Goal: Task Accomplishment & Management: Use online tool/utility

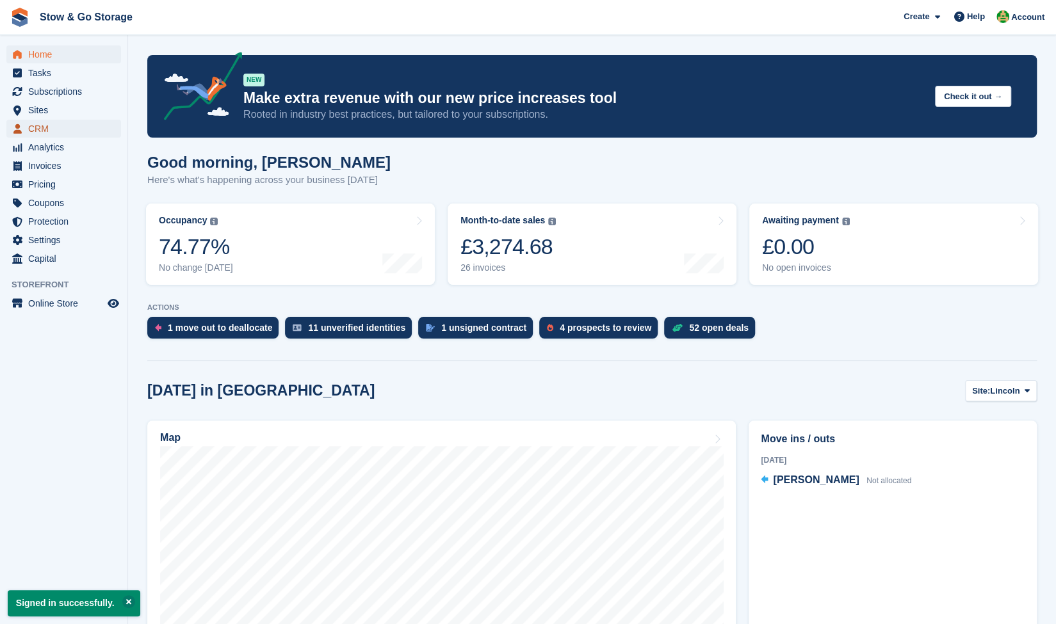
click at [54, 130] on span "CRM" at bounding box center [66, 129] width 77 height 18
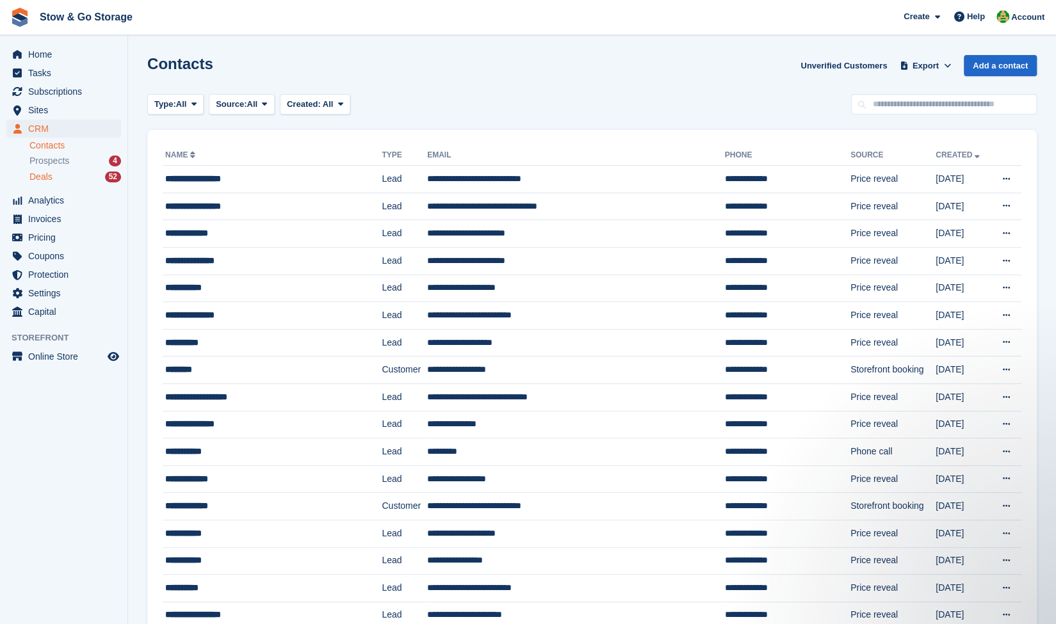
click at [86, 172] on div "Deals 52" at bounding box center [75, 177] width 92 height 12
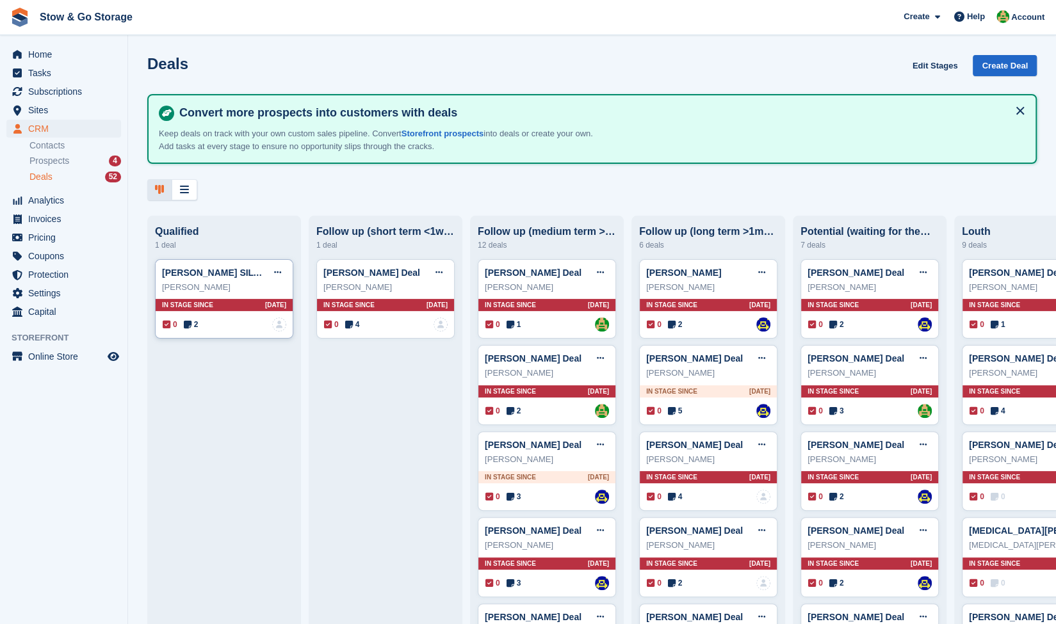
click at [265, 286] on div "[PERSON_NAME]" at bounding box center [224, 287] width 124 height 13
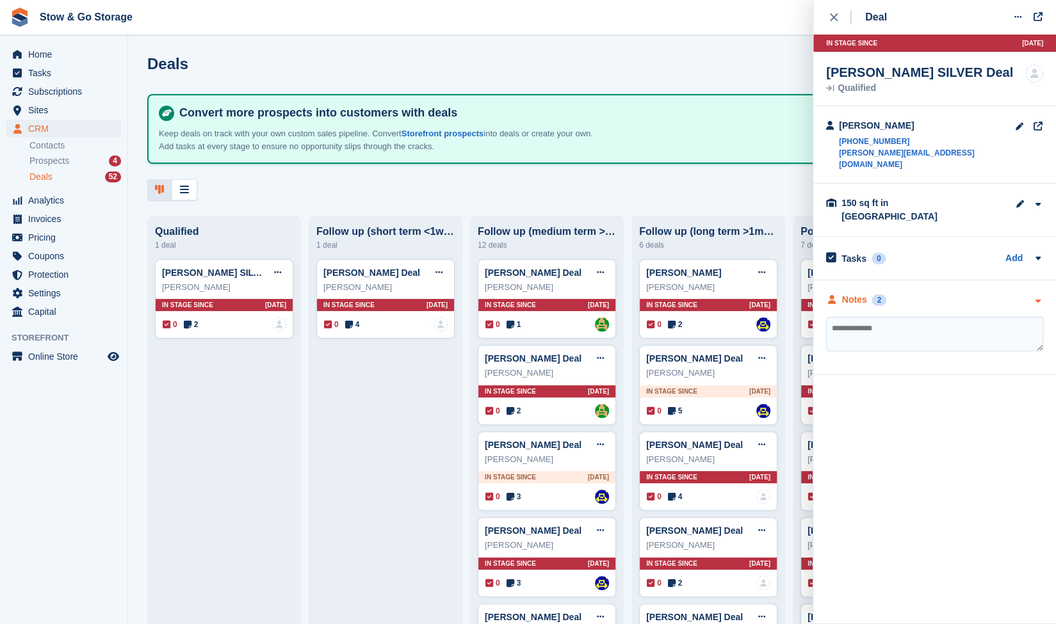
click at [862, 293] on div "Notes" at bounding box center [854, 299] width 25 height 13
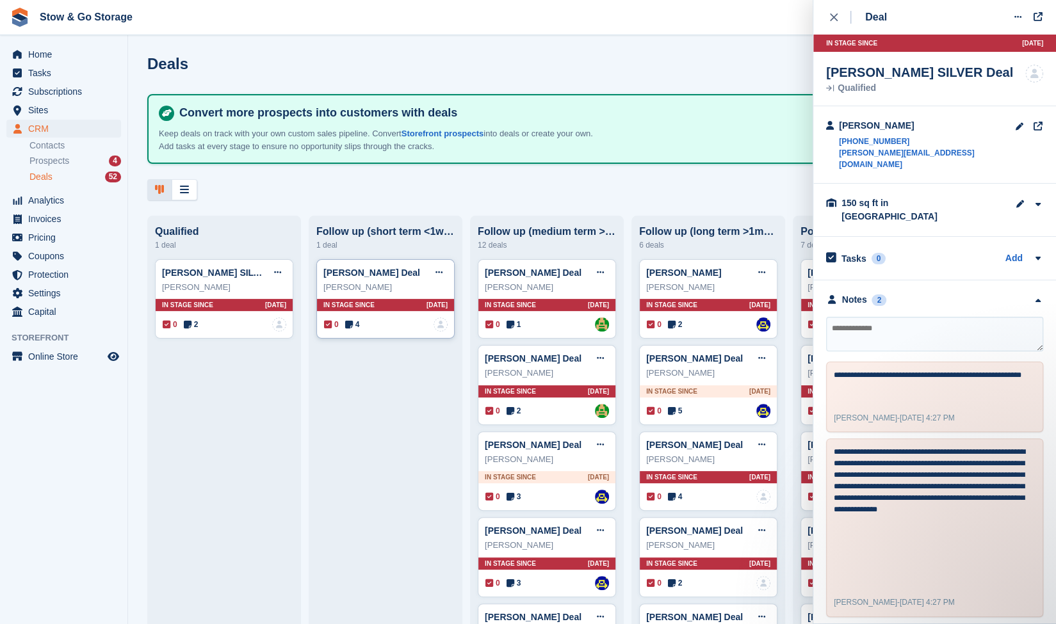
click at [379, 267] on div "[PERSON_NAME] Deal Edit deal [PERSON_NAME] as won [PERSON_NAME] as lost Delete …" at bounding box center [385, 272] width 124 height 19
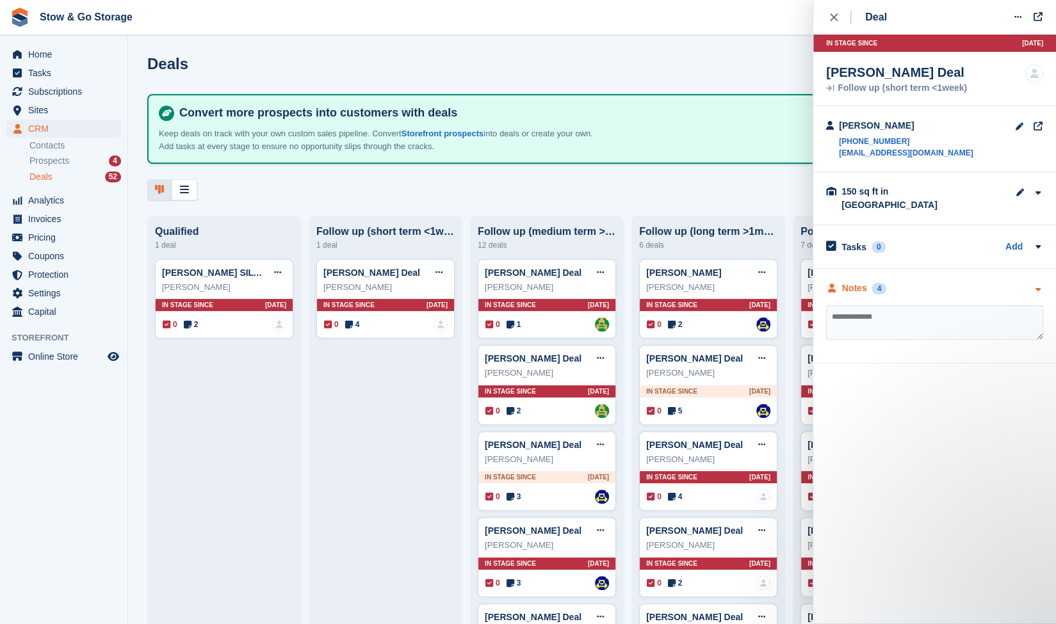
click at [861, 282] on div "Notes" at bounding box center [854, 288] width 25 height 13
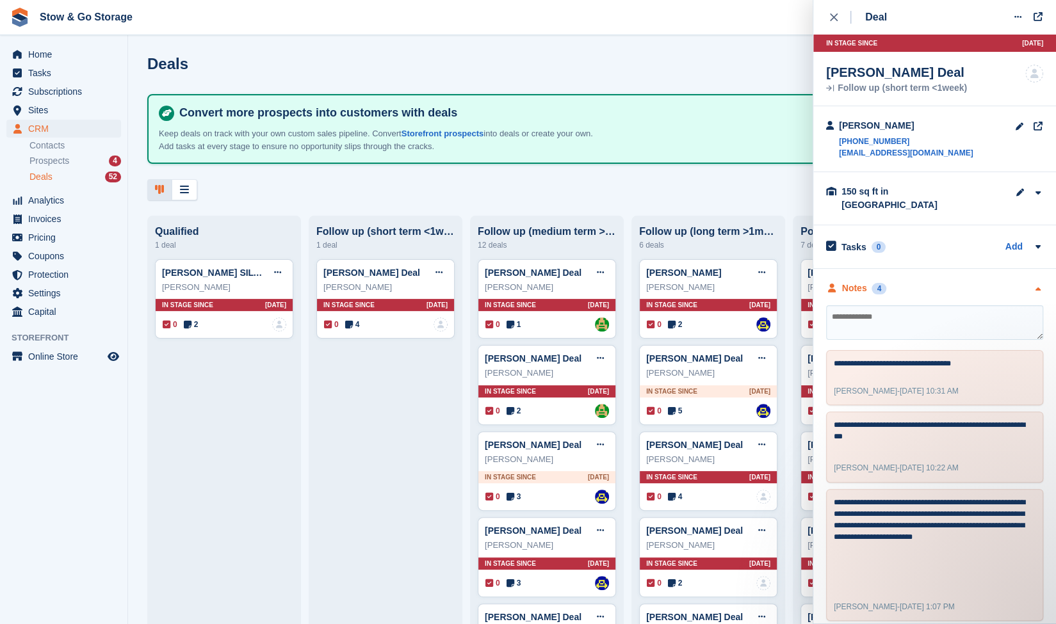
click at [861, 282] on div "Notes" at bounding box center [854, 288] width 25 height 13
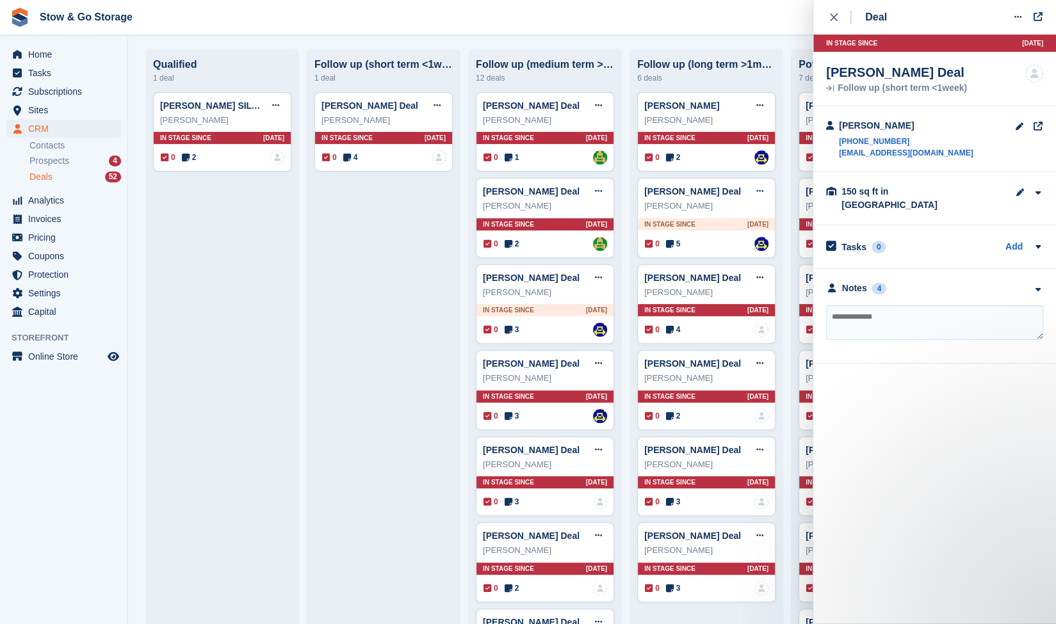
scroll to position [0, 4]
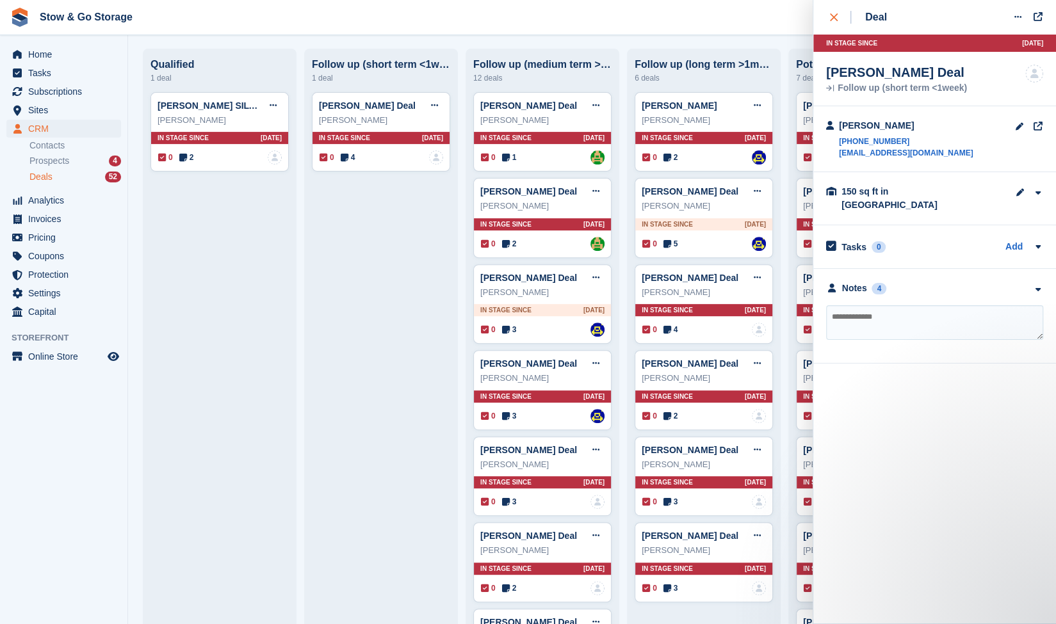
click at [832, 26] on button "close" at bounding box center [840, 17] width 29 height 35
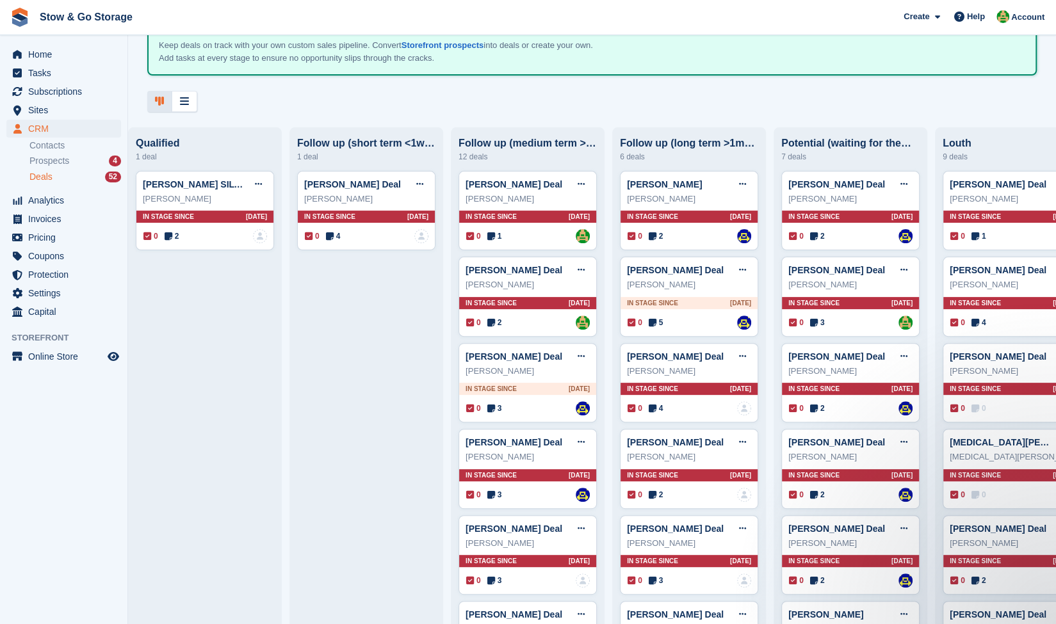
scroll to position [0, 0]
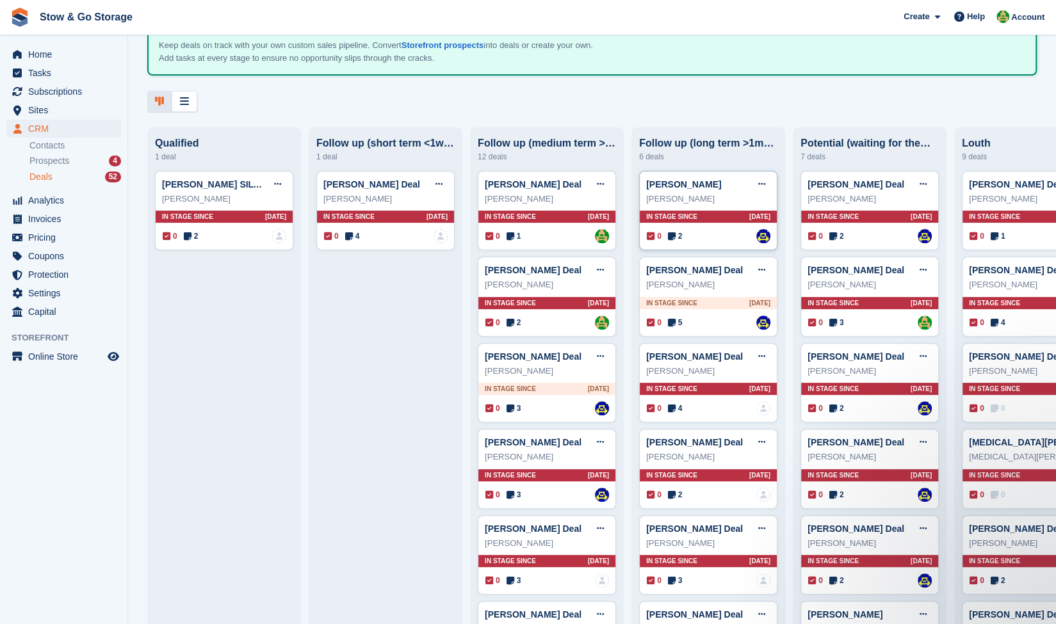
click at [675, 241] on icon at bounding box center [672, 236] width 8 height 9
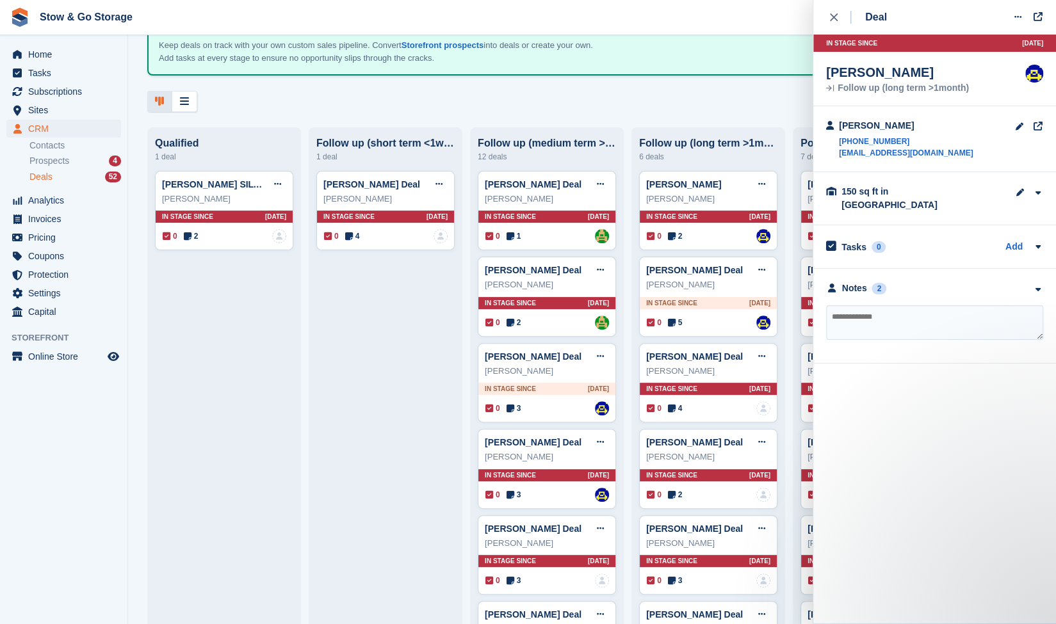
click at [888, 286] on div "**********" at bounding box center [934, 316] width 243 height 95
click at [878, 282] on div "Notes 2" at bounding box center [856, 288] width 60 height 13
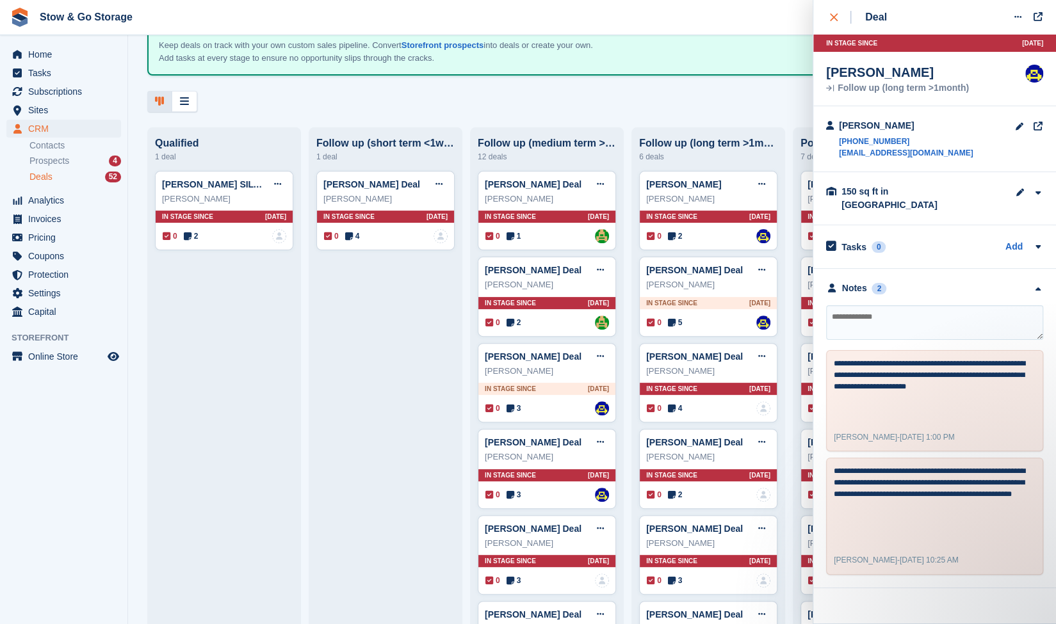
click at [830, 14] on icon "close" at bounding box center [834, 17] width 8 height 8
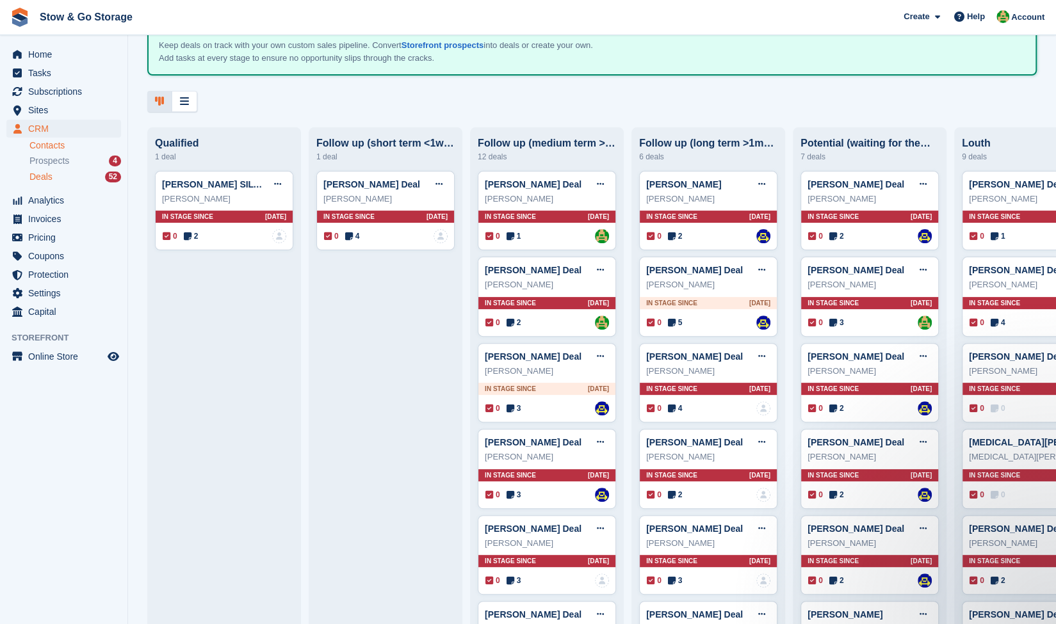
click at [45, 150] on link "Contacts" at bounding box center [75, 146] width 92 height 12
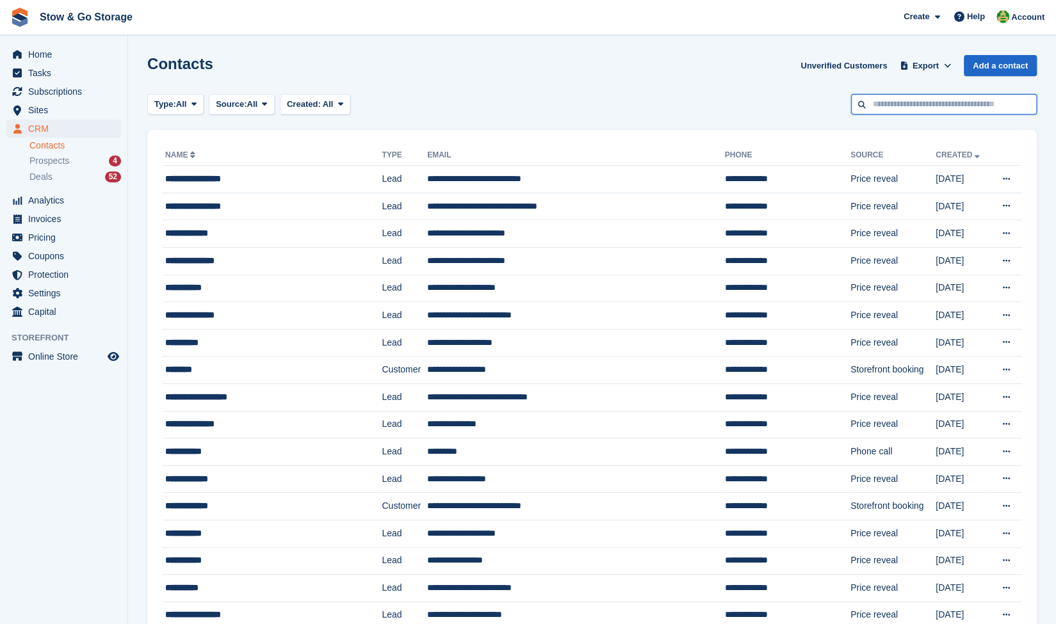
click at [893, 108] on input "text" at bounding box center [944, 104] width 186 height 21
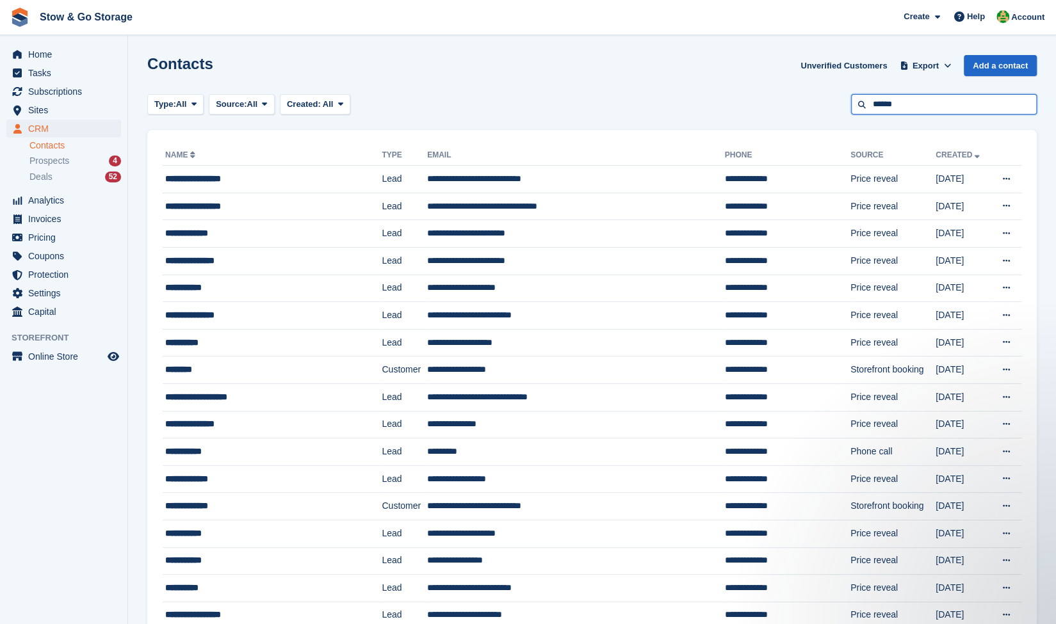
type input "******"
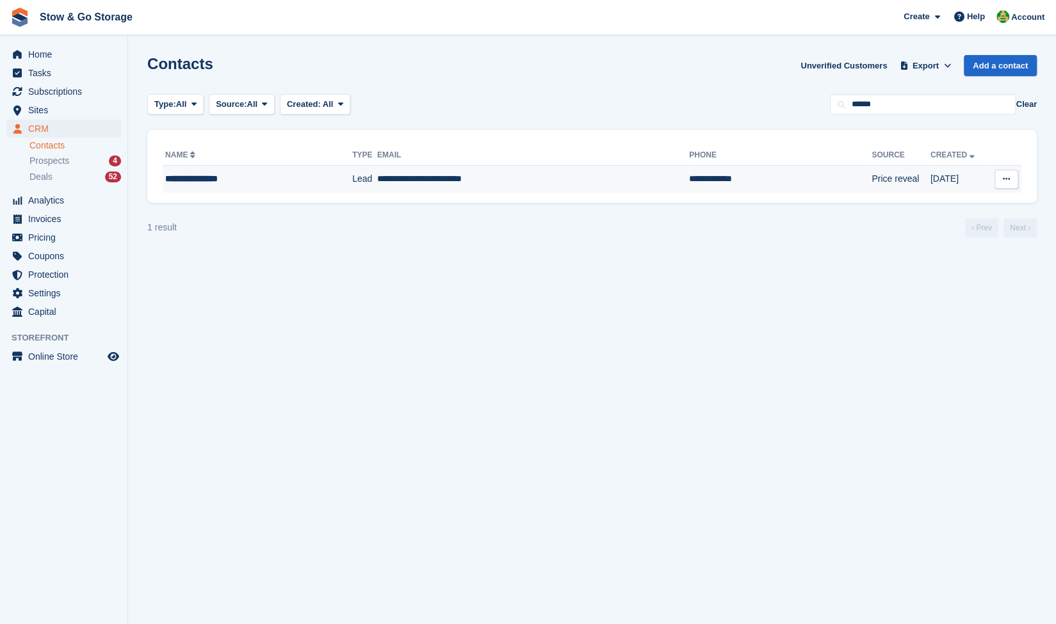
click at [214, 181] on div "**********" at bounding box center [240, 178] width 150 height 13
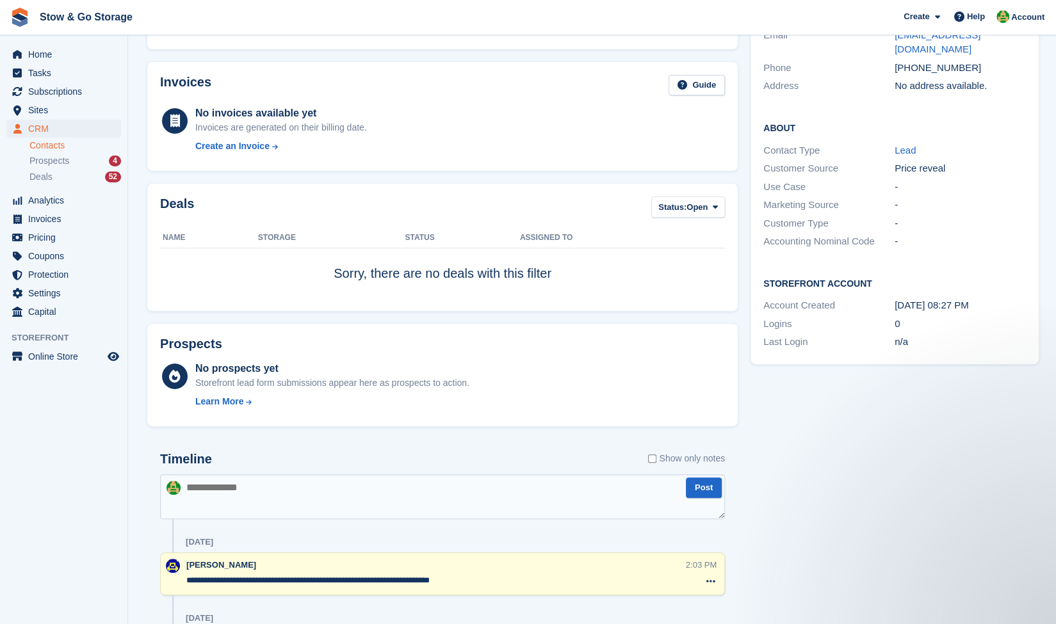
scroll to position [147, 0]
